Goal: Information Seeking & Learning: Check status

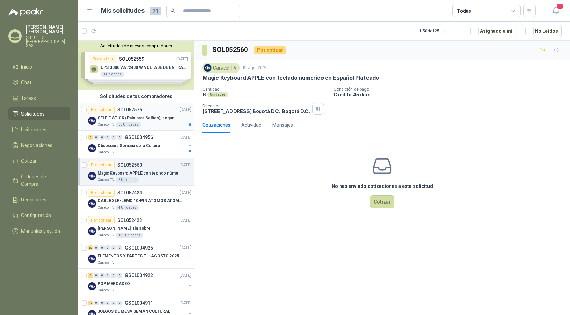
click at [153, 126] on div "Caracol TV 60 Unidades" at bounding box center [145, 124] width 94 height 5
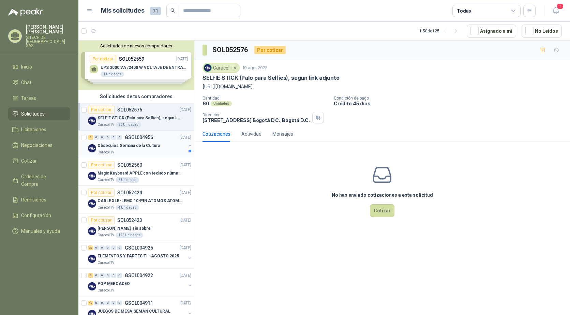
click at [165, 147] on div "Obsequios Semana de la Cultura" at bounding box center [142, 146] width 88 height 8
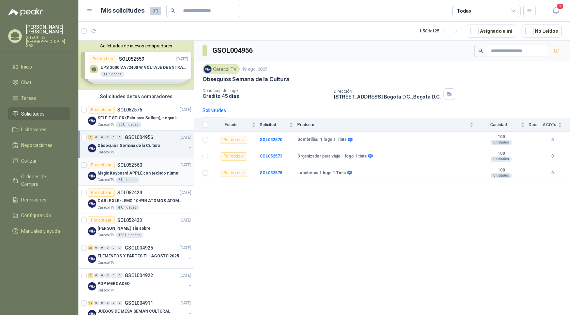
click at [145, 179] on div "Caracol TV 6 Unidades" at bounding box center [145, 179] width 94 height 5
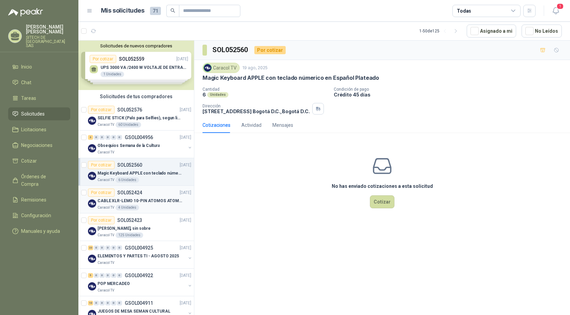
click at [150, 201] on p "CABLE XLR-LEMO 10-PIN ATOMOS ATOMCAB016" at bounding box center [140, 201] width 85 height 6
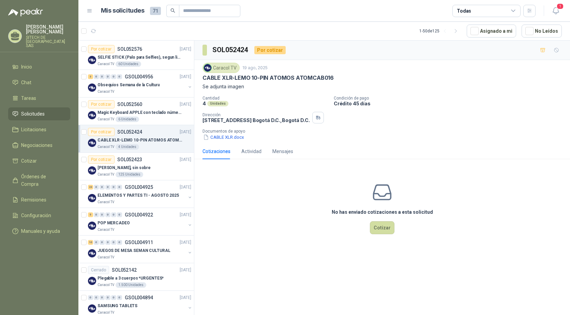
scroll to position [68, 0]
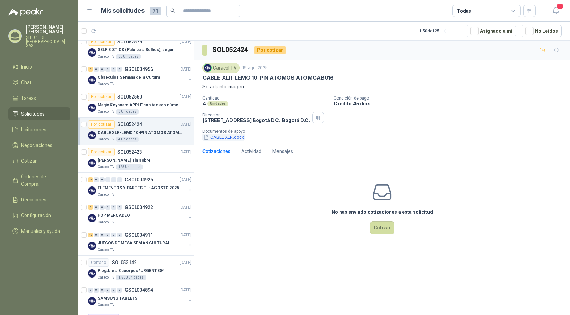
click at [226, 138] on button "CABLE XLR.docx" at bounding box center [224, 137] width 42 height 7
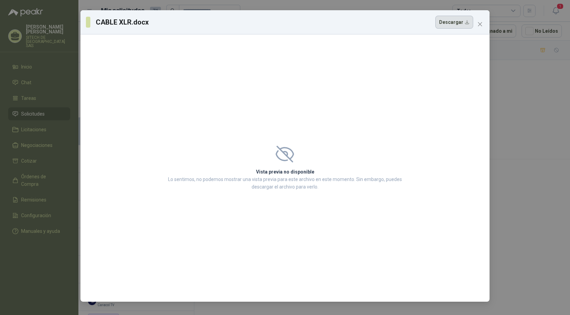
click at [463, 24] on button "Descargar" at bounding box center [455, 22] width 38 height 13
click at [506, 121] on div "CABLE XLR.docx Descargar Vista previa no disponible Lo sentimos, no podemos mos…" at bounding box center [285, 157] width 570 height 315
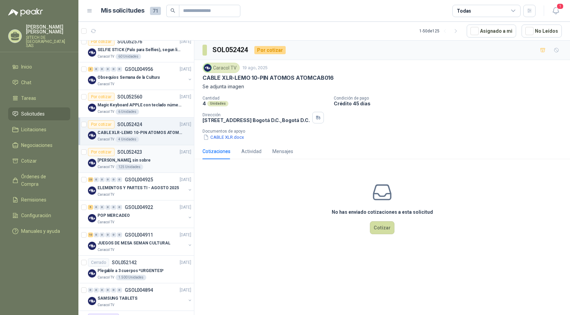
click at [122, 163] on p "[PERSON_NAME], sin sobre" at bounding box center [124, 160] width 53 height 6
click at [121, 189] on p "ELEMENTOS Y PARTES TI - AGOSTO 2025" at bounding box center [139, 188] width 82 height 6
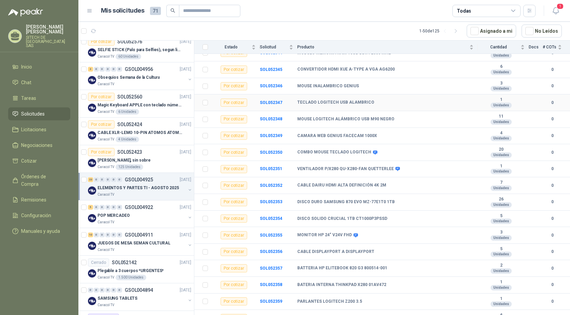
scroll to position [195, 0]
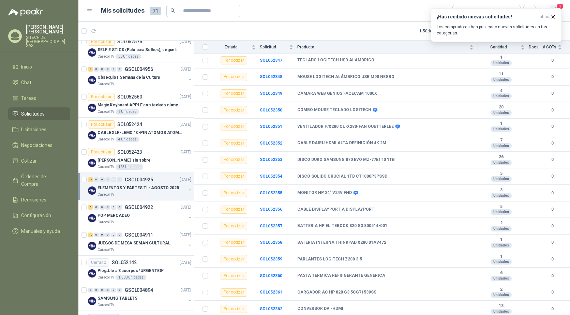
click at [559, 5] on span "1" at bounding box center [561, 6] width 8 height 6
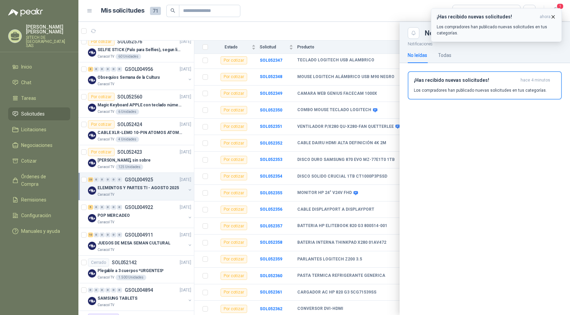
click at [554, 18] on icon "button" at bounding box center [554, 17] width 6 height 6
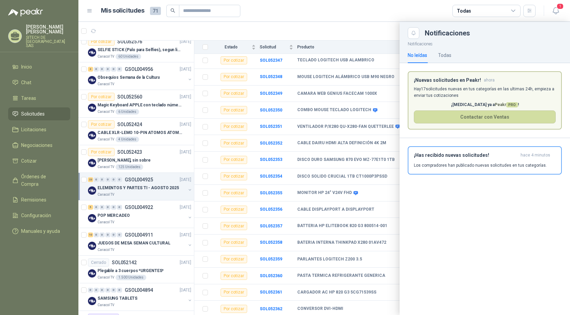
click at [544, 19] on header "Mis solicitudes 71 Todas 1" at bounding box center [324, 11] width 492 height 22
click at [370, 29] on div at bounding box center [324, 168] width 492 height 293
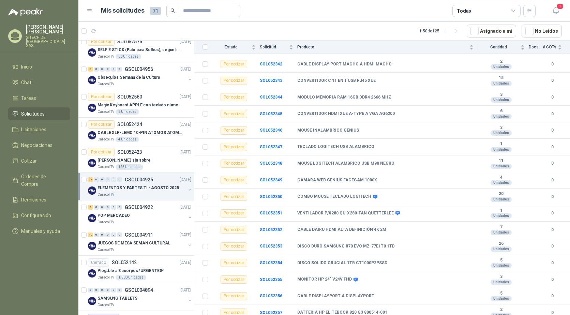
scroll to position [108, 0]
click at [262, 98] on b "SOL052344" at bounding box center [271, 98] width 23 height 5
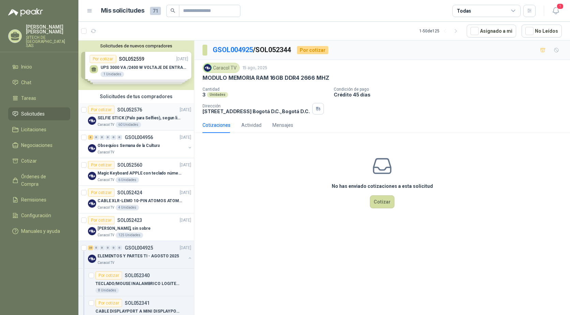
click at [118, 119] on p "SELFIE STICK (Palo para Selfies), segun link adjunto" at bounding box center [140, 118] width 85 height 6
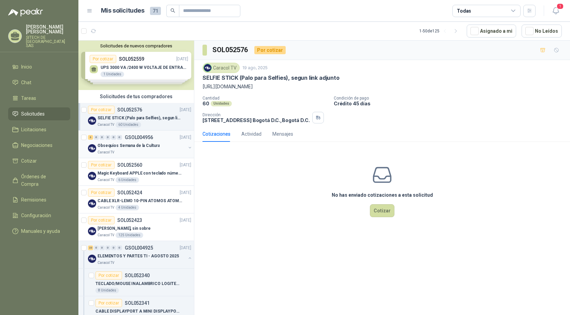
click at [115, 146] on p "Obsequios Semana de la Cultura" at bounding box center [129, 146] width 62 height 6
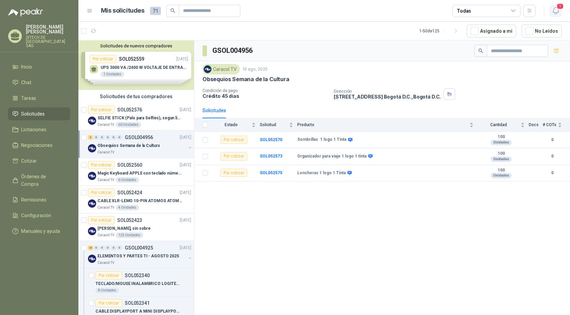
click at [559, 10] on span "1" at bounding box center [561, 6] width 8 height 6
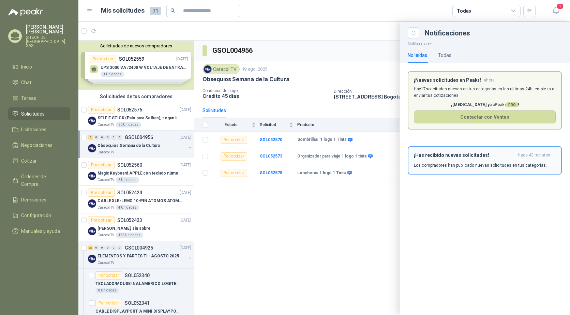
click at [446, 158] on h3 "¡Has recibido nuevas solicitudes!" at bounding box center [465, 155] width 102 height 6
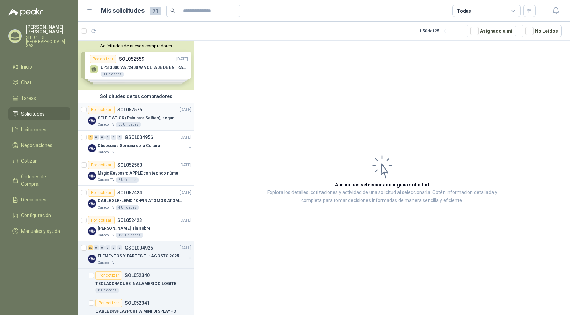
click at [119, 123] on div "60 Unidades" at bounding box center [129, 124] width 26 height 5
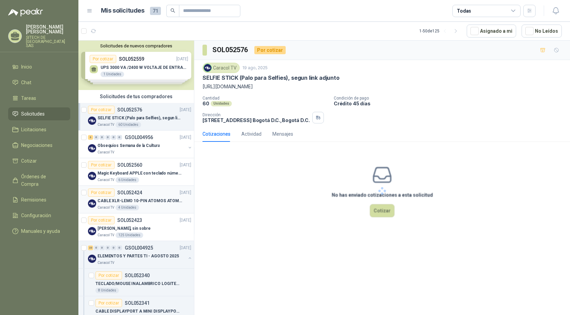
click at [124, 194] on p "SOL052424" at bounding box center [129, 192] width 25 height 5
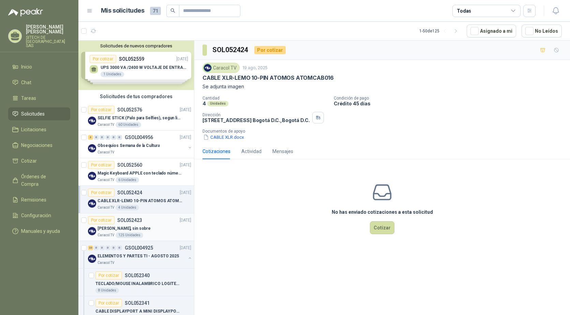
scroll to position [34, 0]
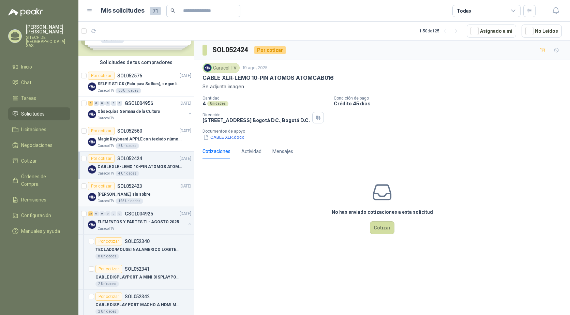
click at [139, 188] on p "SOL052423" at bounding box center [129, 186] width 25 height 5
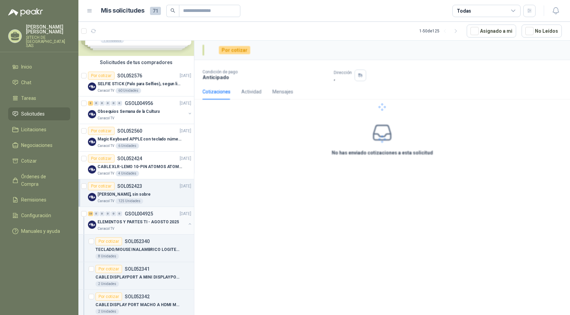
click at [149, 225] on p "ELEMENTOS Y PARTES TI - AGOSTO 2025" at bounding box center [139, 222] width 82 height 6
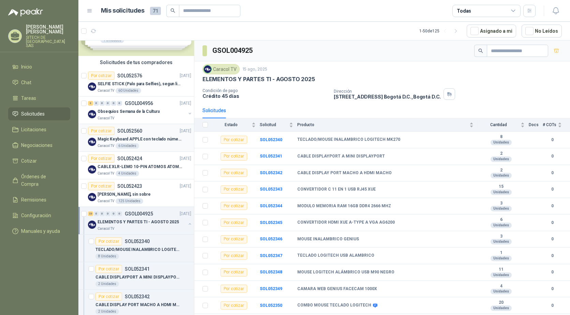
click at [130, 143] on div "6 Unidades" at bounding box center [128, 145] width 24 height 5
